Goal: Task Accomplishment & Management: Manage account settings

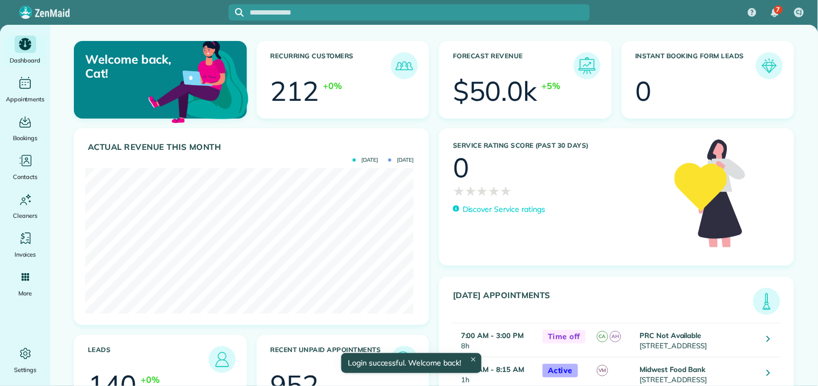
scroll to position [146, 328]
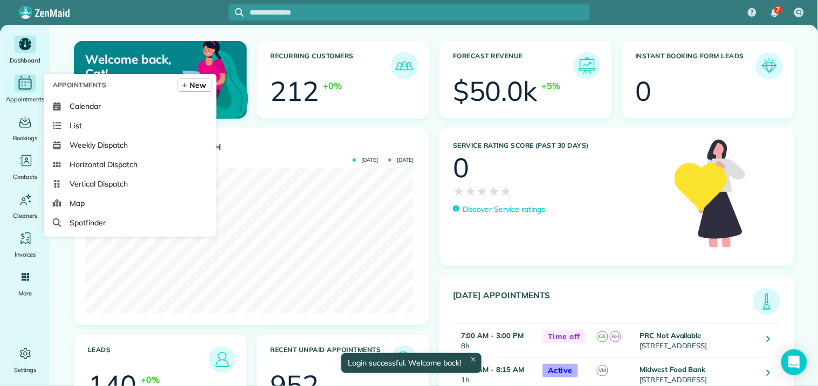
click at [27, 86] on icon "Main" at bounding box center [25, 83] width 17 height 16
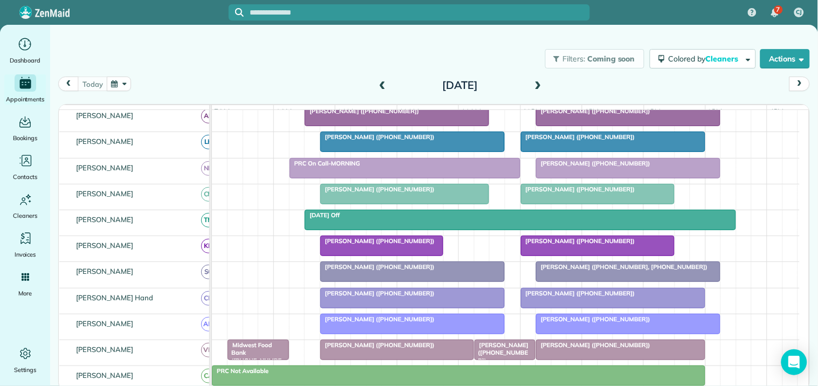
click at [338, 74] on div "Filters: Coming soon Colored by Cleaners Color by Cleaner Color by Team Color b…" at bounding box center [434, 59] width 768 height 36
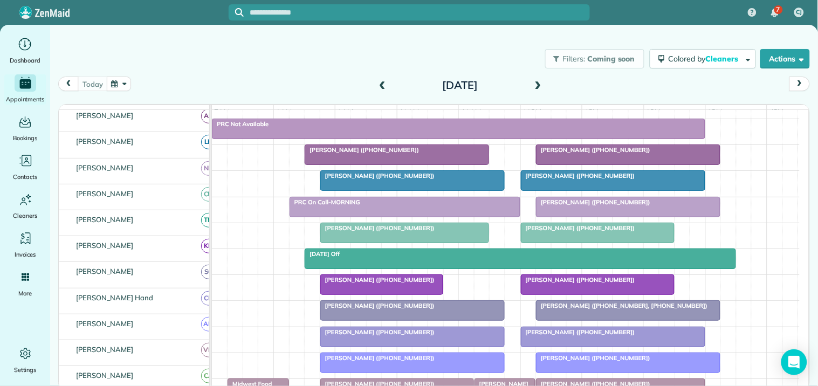
scroll to position [120, 0]
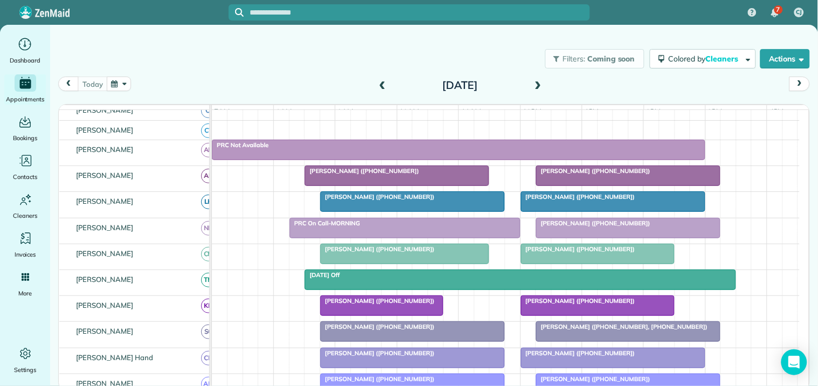
click at [374, 185] on div at bounding box center [396, 175] width 183 height 19
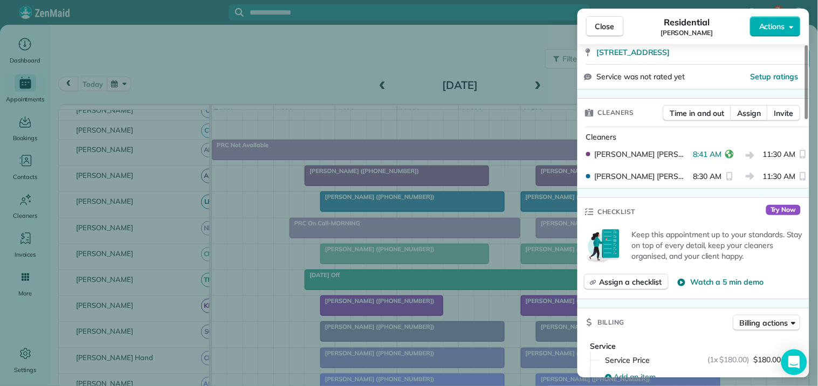
scroll to position [240, 0]
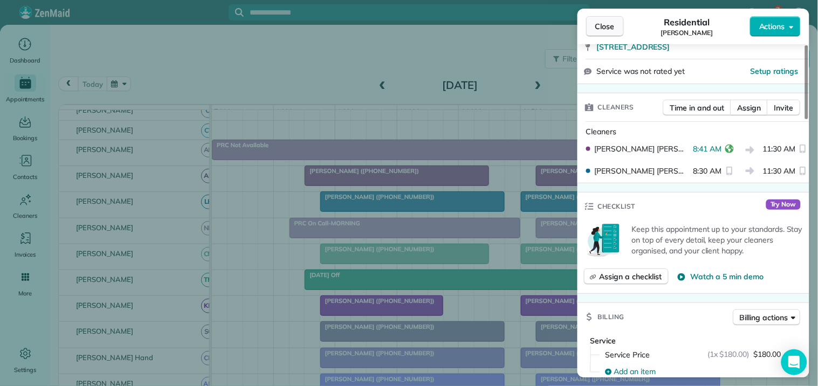
click at [606, 25] on span "Close" at bounding box center [605, 26] width 19 height 11
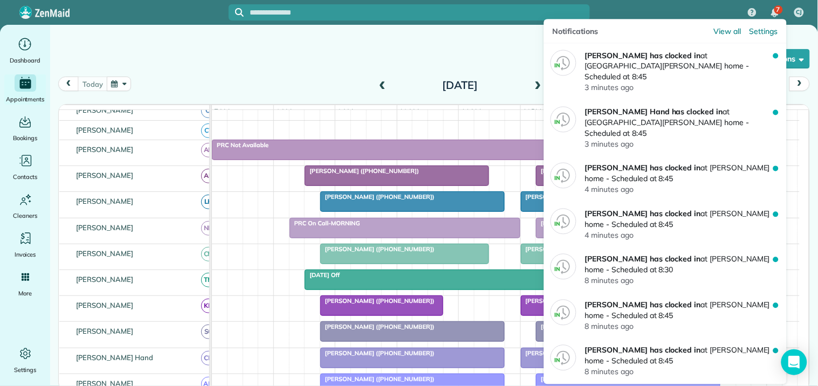
click at [778, 8] on span "7" at bounding box center [779, 9] width 4 height 9
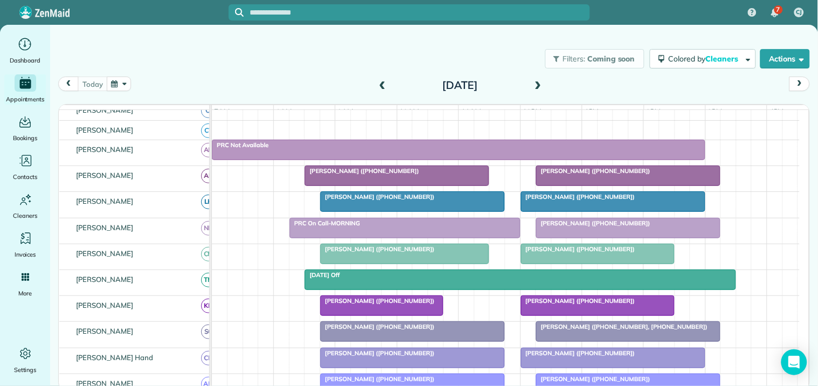
click at [323, 69] on div "Filters: Coming soon Colored by Cleaners Color by Cleaner Color by Team Color b…" at bounding box center [434, 59] width 768 height 36
click at [381, 84] on span at bounding box center [383, 86] width 12 height 10
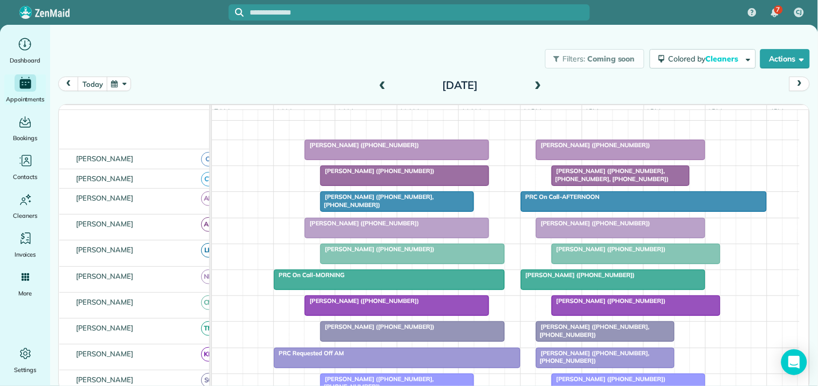
scroll to position [120, 0]
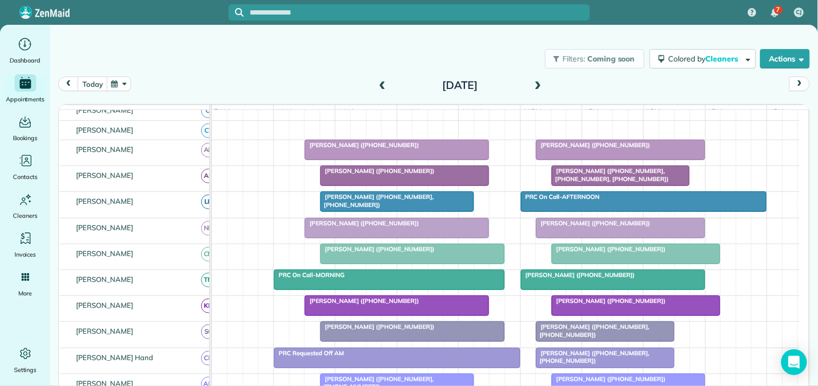
click at [381, 83] on span at bounding box center [383, 86] width 12 height 10
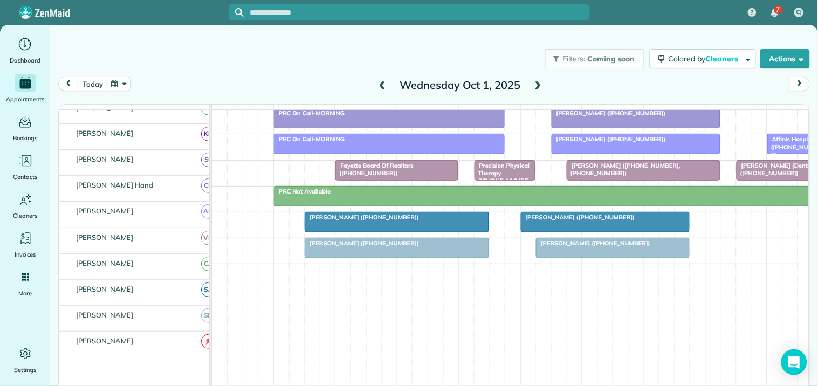
scroll to position [338, 0]
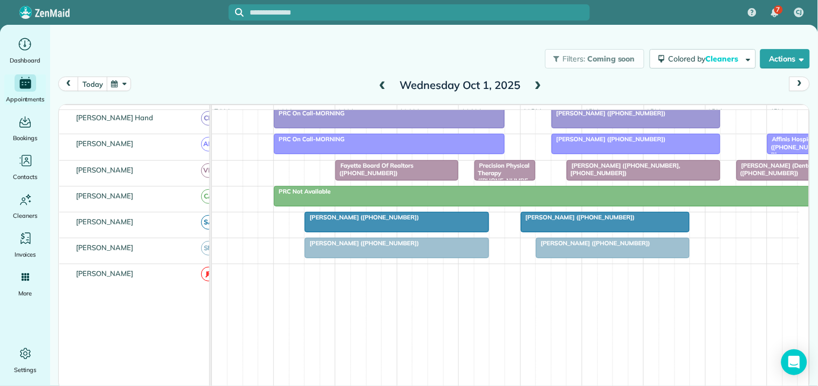
click at [597, 247] on span "[PERSON_NAME] ([PHONE_NUMBER])" at bounding box center [593, 244] width 115 height 8
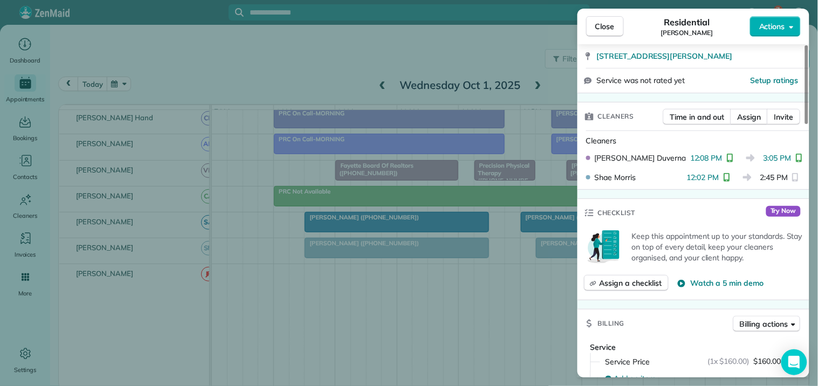
scroll to position [240, 0]
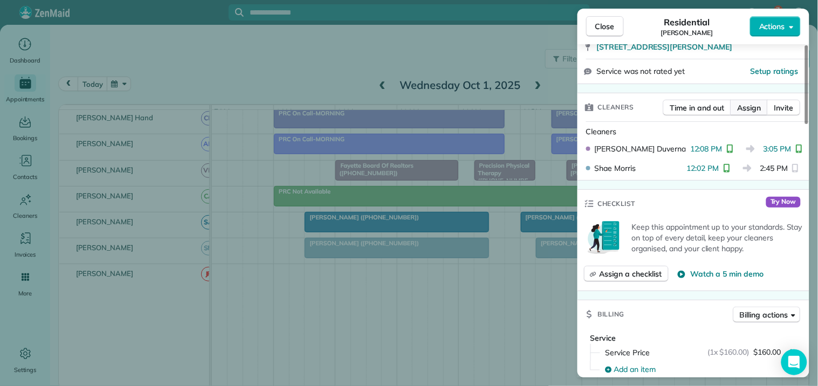
click at [753, 105] on span "Assign" at bounding box center [750, 108] width 24 height 11
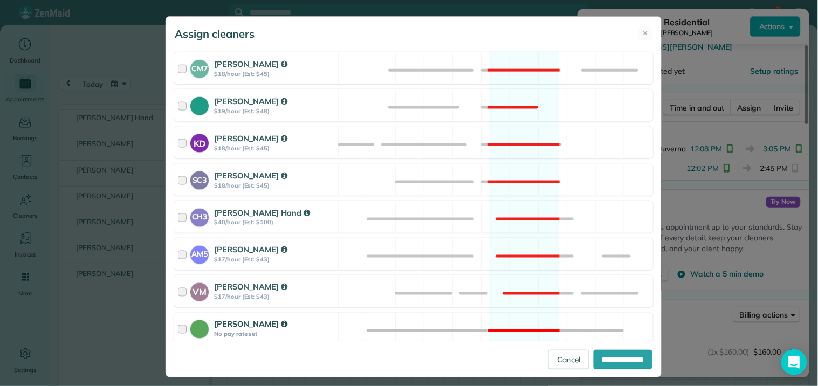
scroll to position [515, 0]
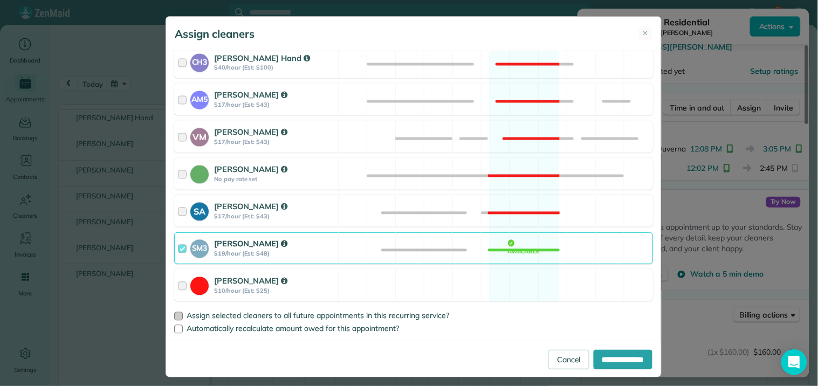
click at [175, 317] on div at bounding box center [178, 316] width 9 height 9
click at [611, 359] on input "**********" at bounding box center [623, 359] width 59 height 19
type input "**********"
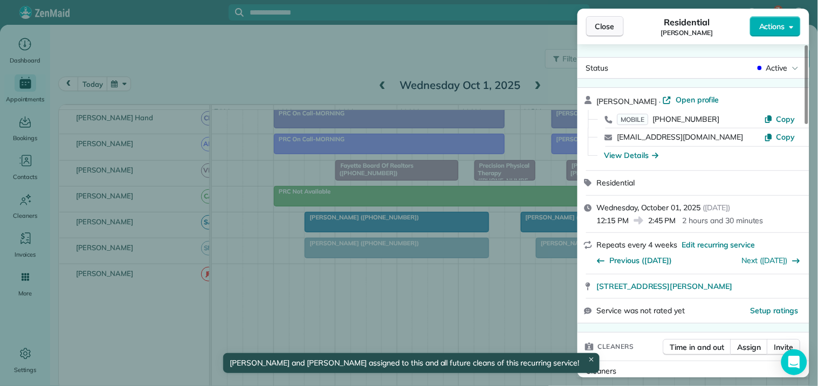
click at [607, 27] on span "Close" at bounding box center [605, 26] width 19 height 11
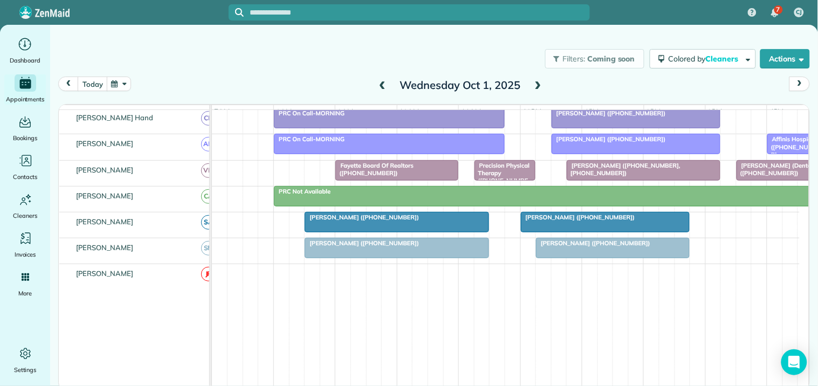
click at [540, 86] on span at bounding box center [539, 86] width 12 height 10
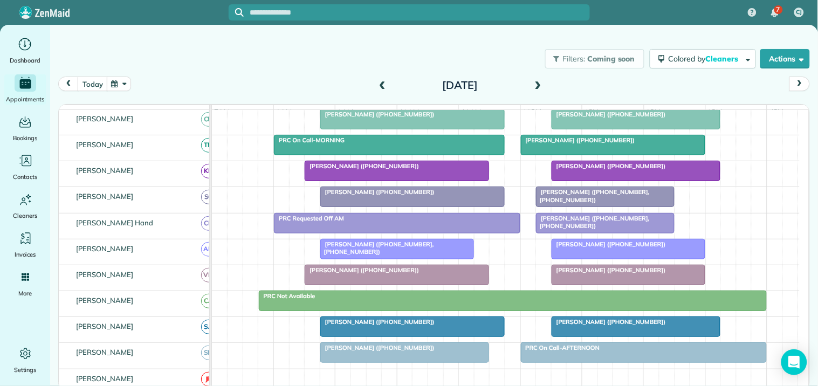
scroll to position [353, 0]
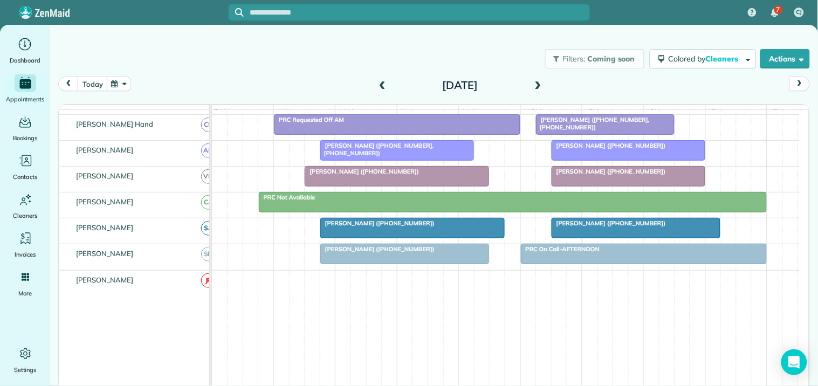
click at [540, 86] on span at bounding box center [539, 86] width 12 height 10
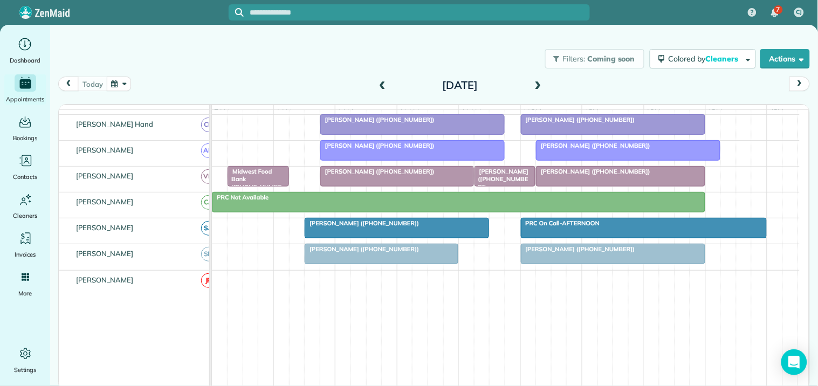
scroll to position [299, 0]
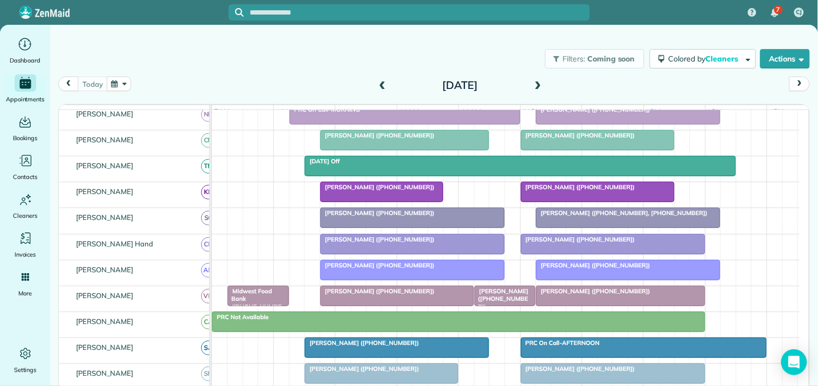
click at [384, 81] on span at bounding box center [383, 86] width 12 height 10
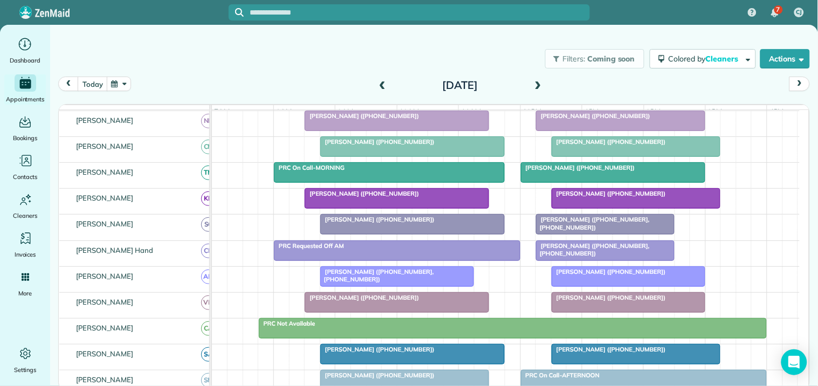
click at [624, 182] on div at bounding box center [613, 172] width 183 height 19
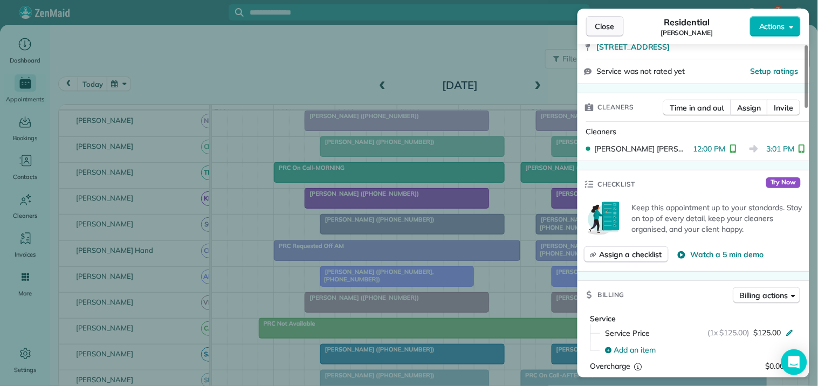
click at [601, 28] on span "Close" at bounding box center [605, 26] width 19 height 11
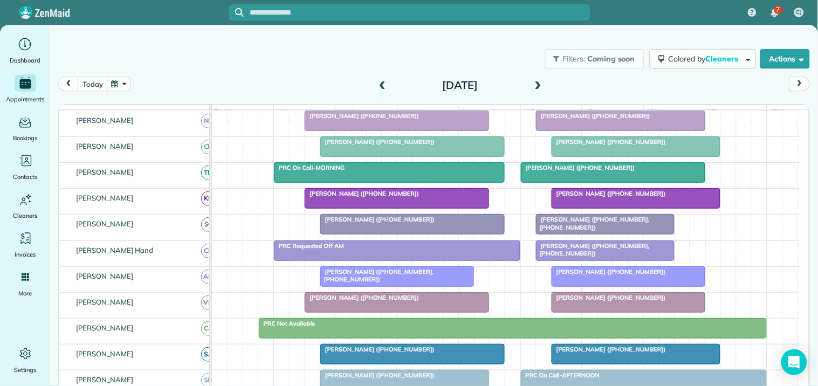
click at [325, 46] on div "Filters: Coming soon Colored by Cleaners Color by Cleaner Color by Team Color b…" at bounding box center [434, 59] width 768 height 36
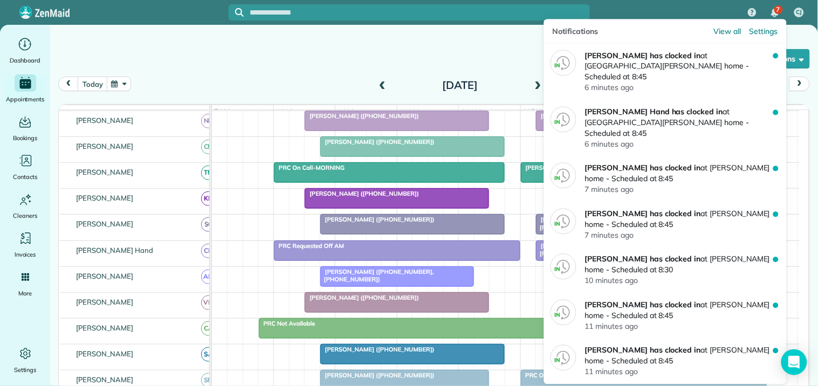
click at [782, 9] on div "7" at bounding box center [779, 9] width 9 height 9
